Goal: Task Accomplishment & Management: Complete application form

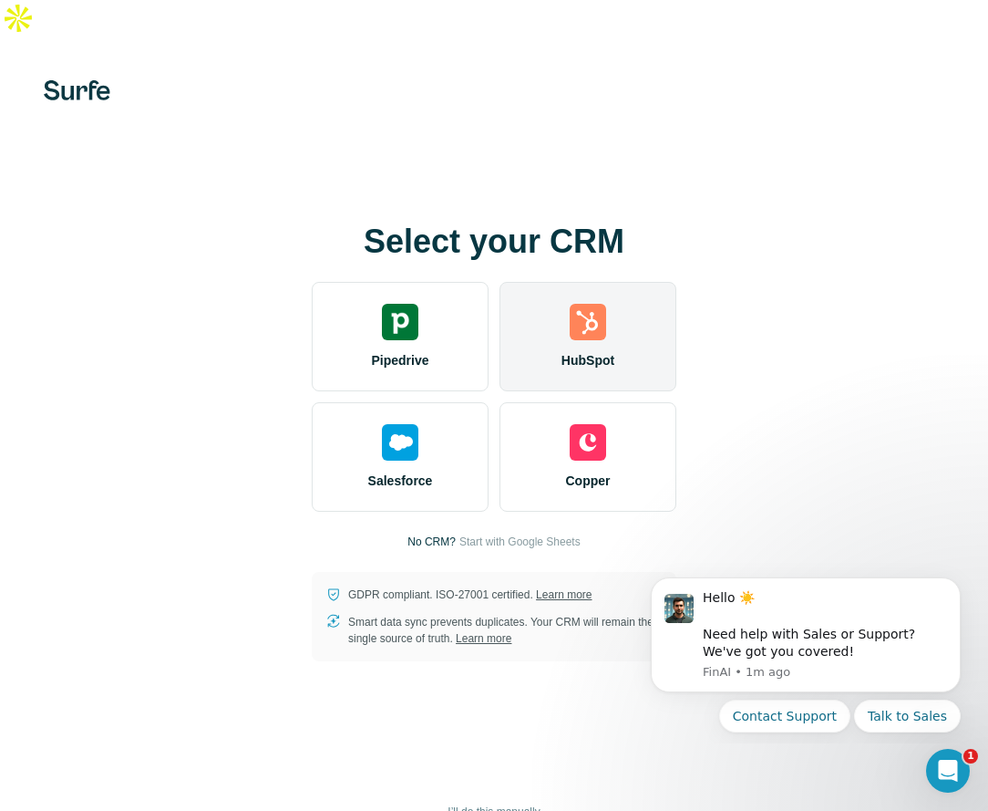
click at [595, 304] on img at bounding box center [588, 322] width 36 height 36
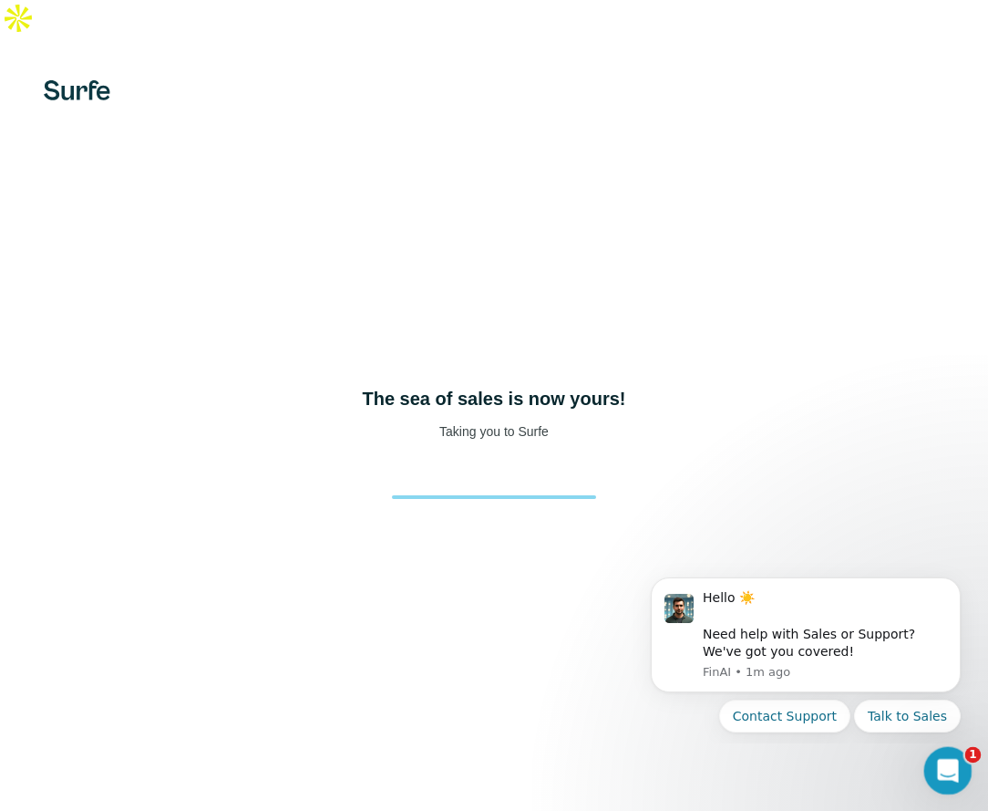
click at [955, 779] on div "Open Intercom Messenger" at bounding box center [945, 768] width 60 height 60
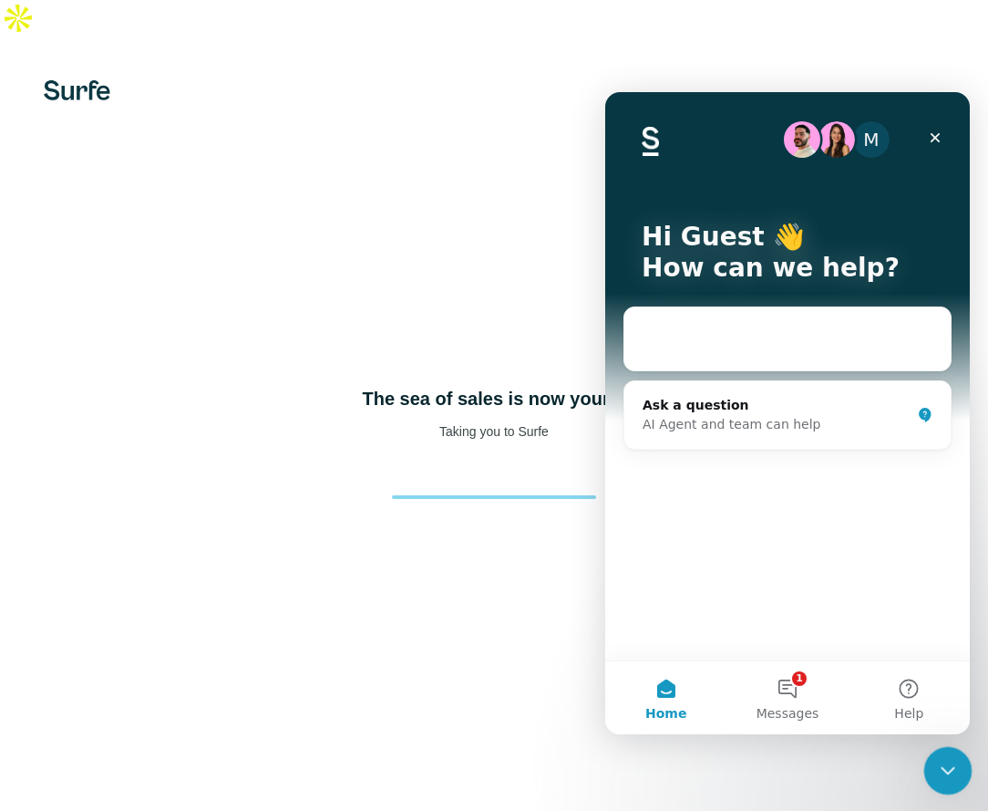
click at [955, 779] on div "Close Intercom Messenger" at bounding box center [946, 768] width 44 height 44
